Goal: Find specific page/section: Find specific page/section

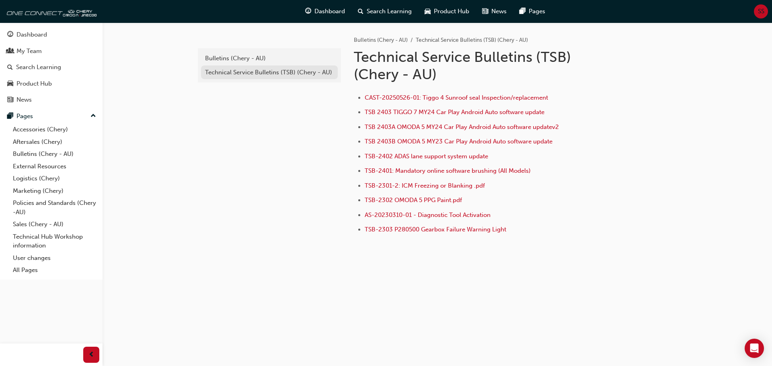
click at [282, 74] on div "Technical Service Bulletins (TSB) (Chery - AU)" at bounding box center [269, 72] width 129 height 9
